Goal: Transaction & Acquisition: Purchase product/service

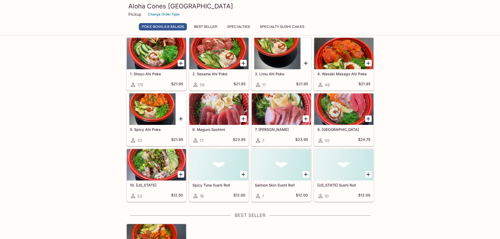
scroll to position [26, 0]
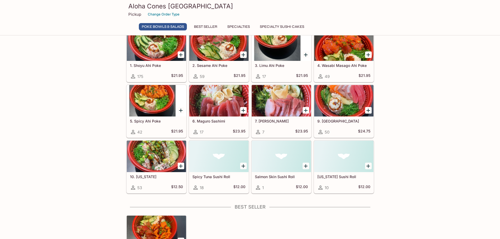
click at [341, 103] on div at bounding box center [343, 100] width 59 height 31
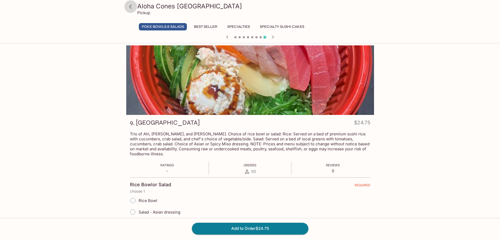
click at [131, 8] on icon at bounding box center [130, 6] width 3 height 4
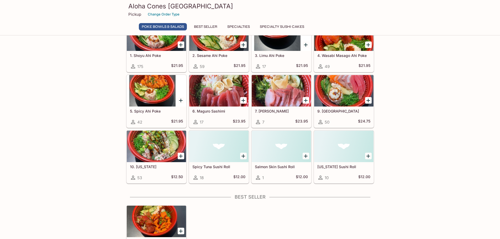
scroll to position [157, 0]
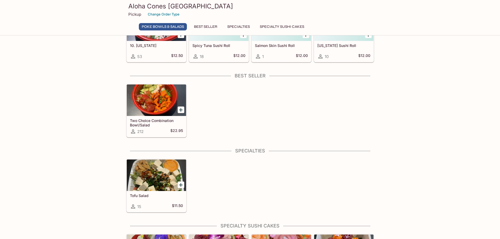
click at [154, 106] on div at bounding box center [156, 100] width 59 height 31
